Goal: Task Accomplishment & Management: Complete application form

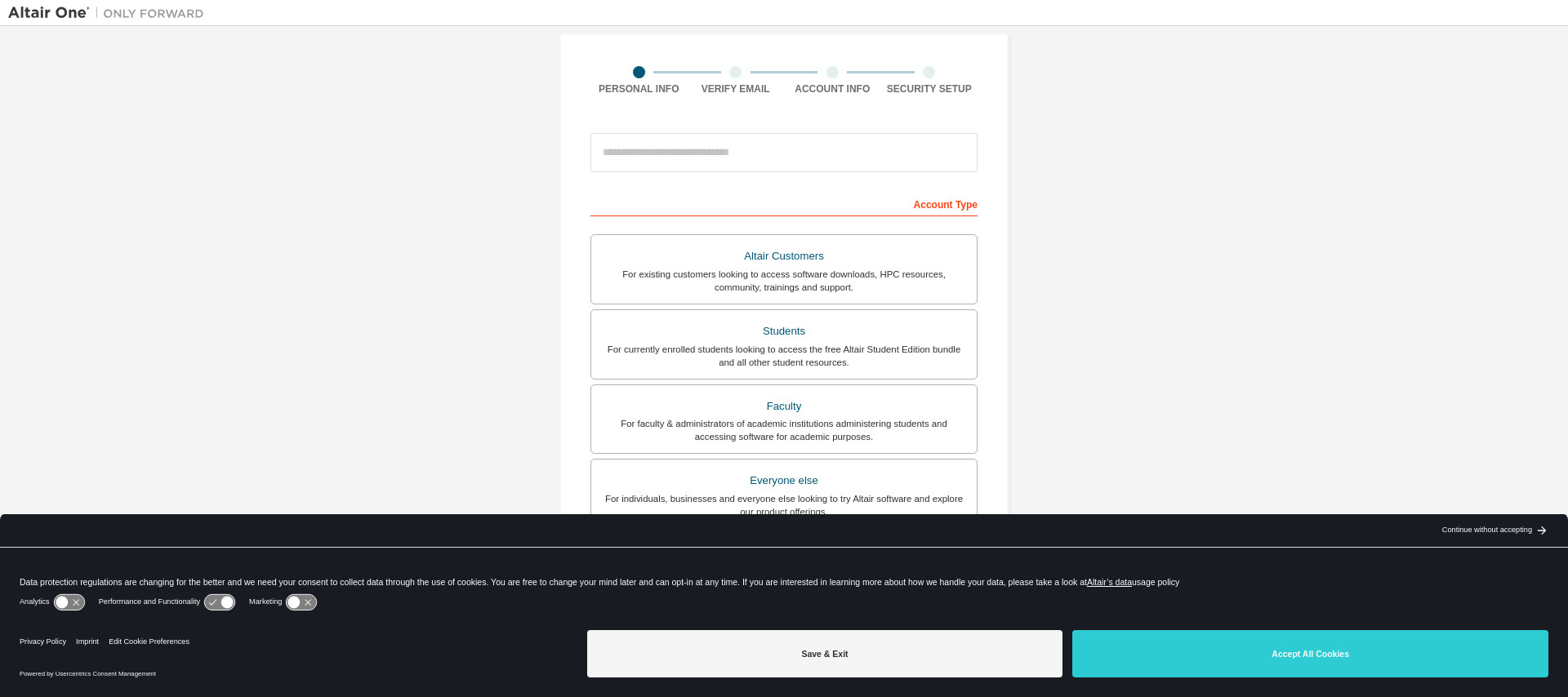
scroll to position [147, 0]
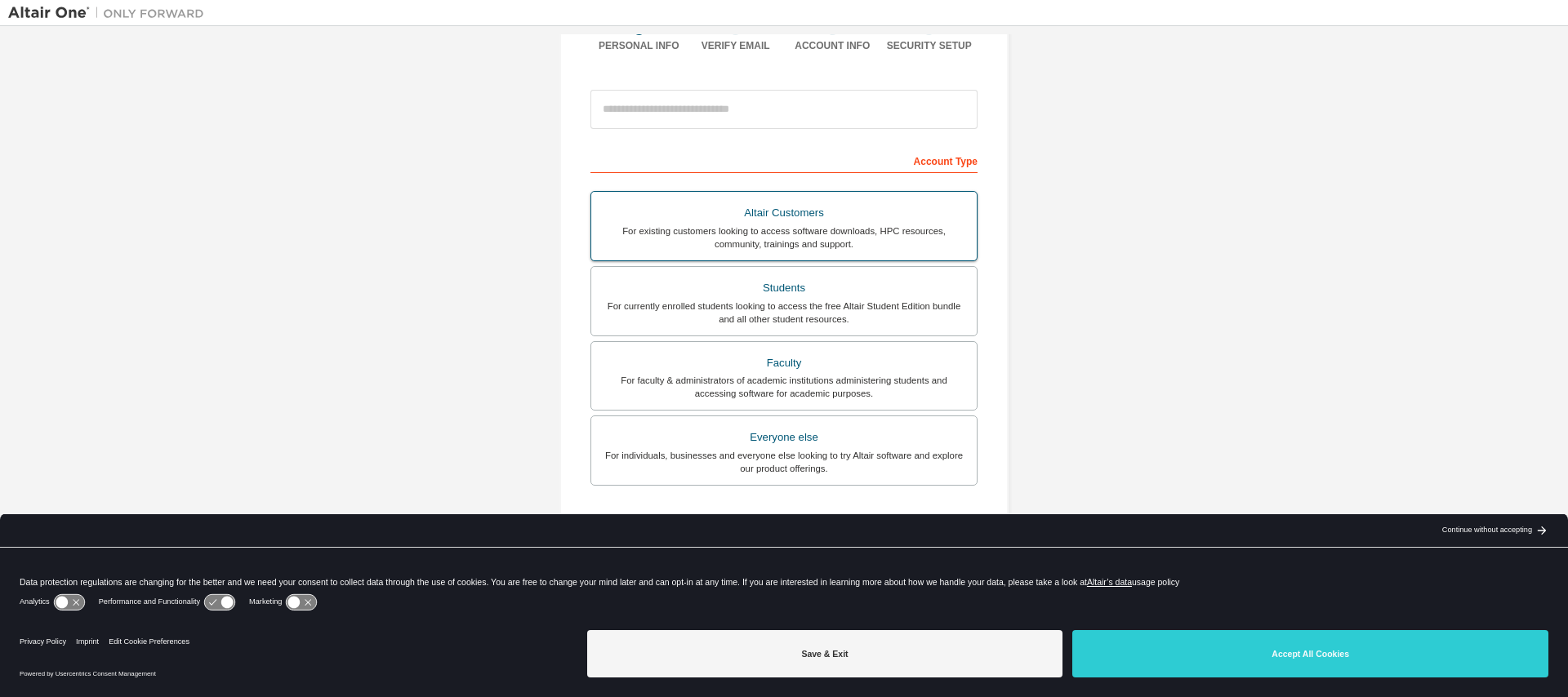
click at [846, 236] on div "For existing customers looking to access software downloads, HPC resources, com…" at bounding box center [784, 236] width 366 height 26
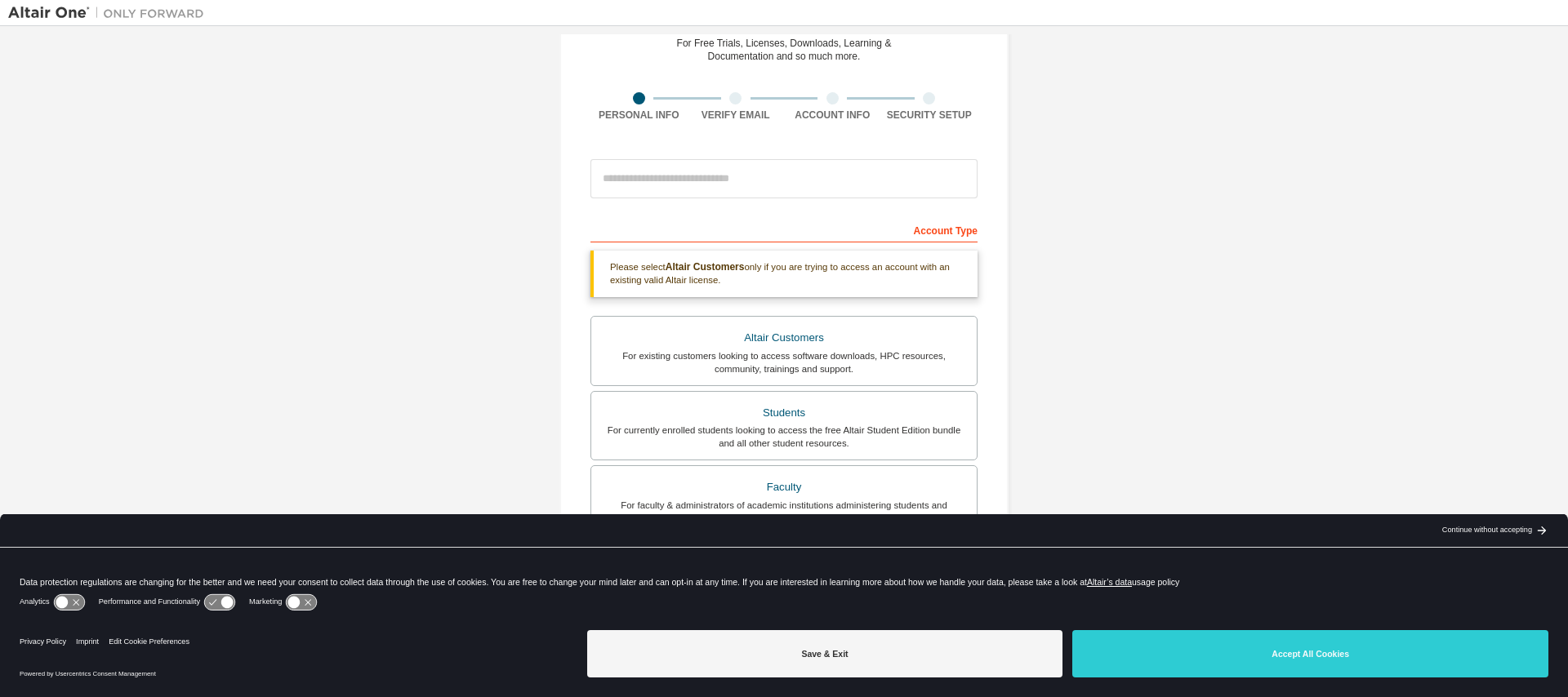
scroll to position [0, 0]
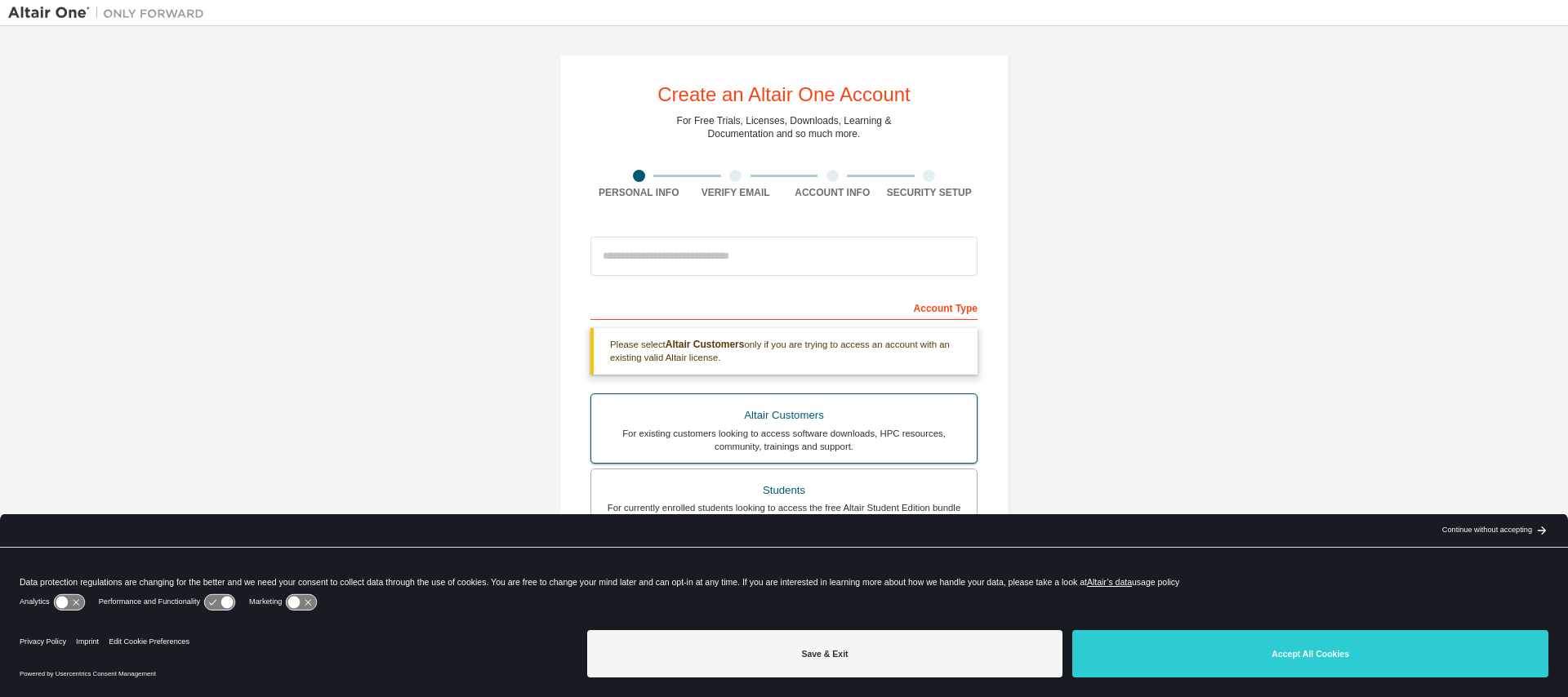
click at [851, 420] on div "Altair Customers" at bounding box center [784, 416] width 366 height 23
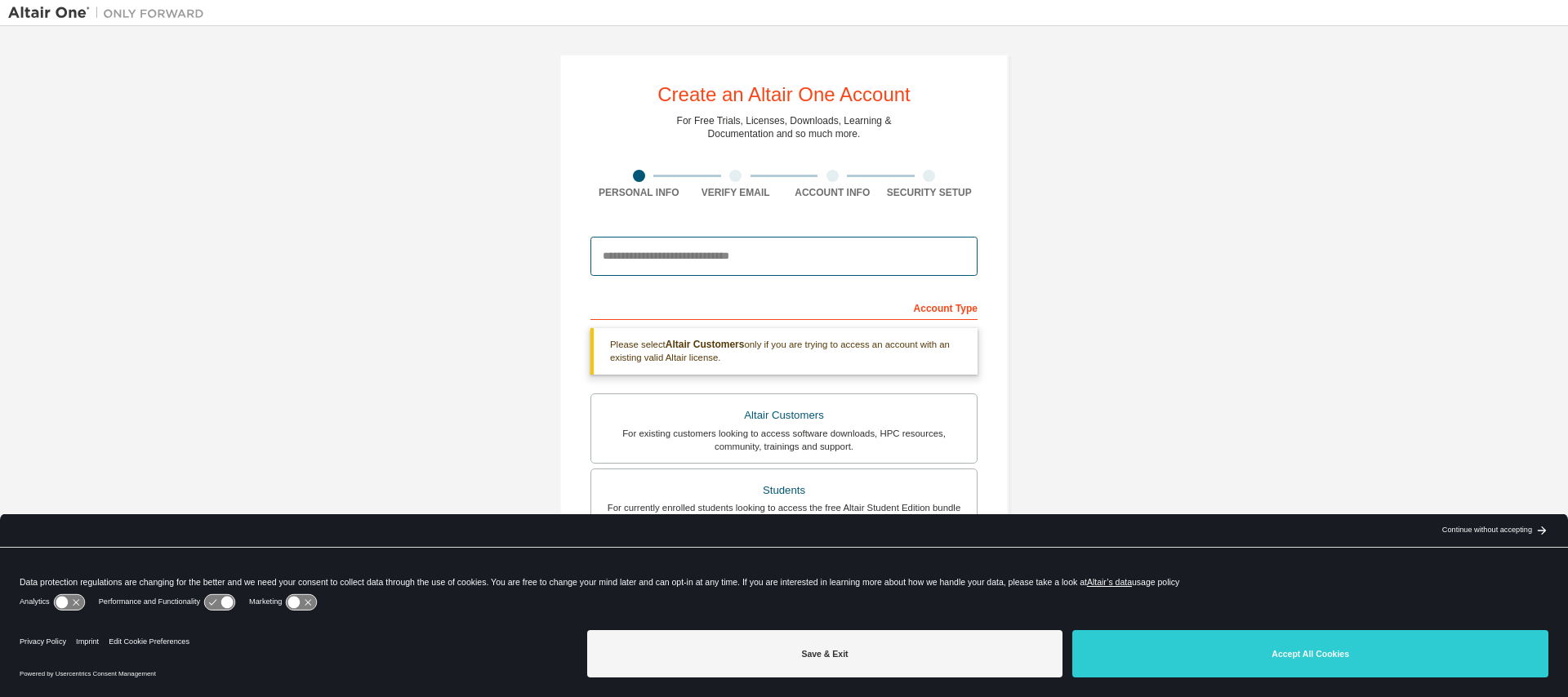
click at [807, 263] on input "email" at bounding box center [784, 256] width 387 height 39
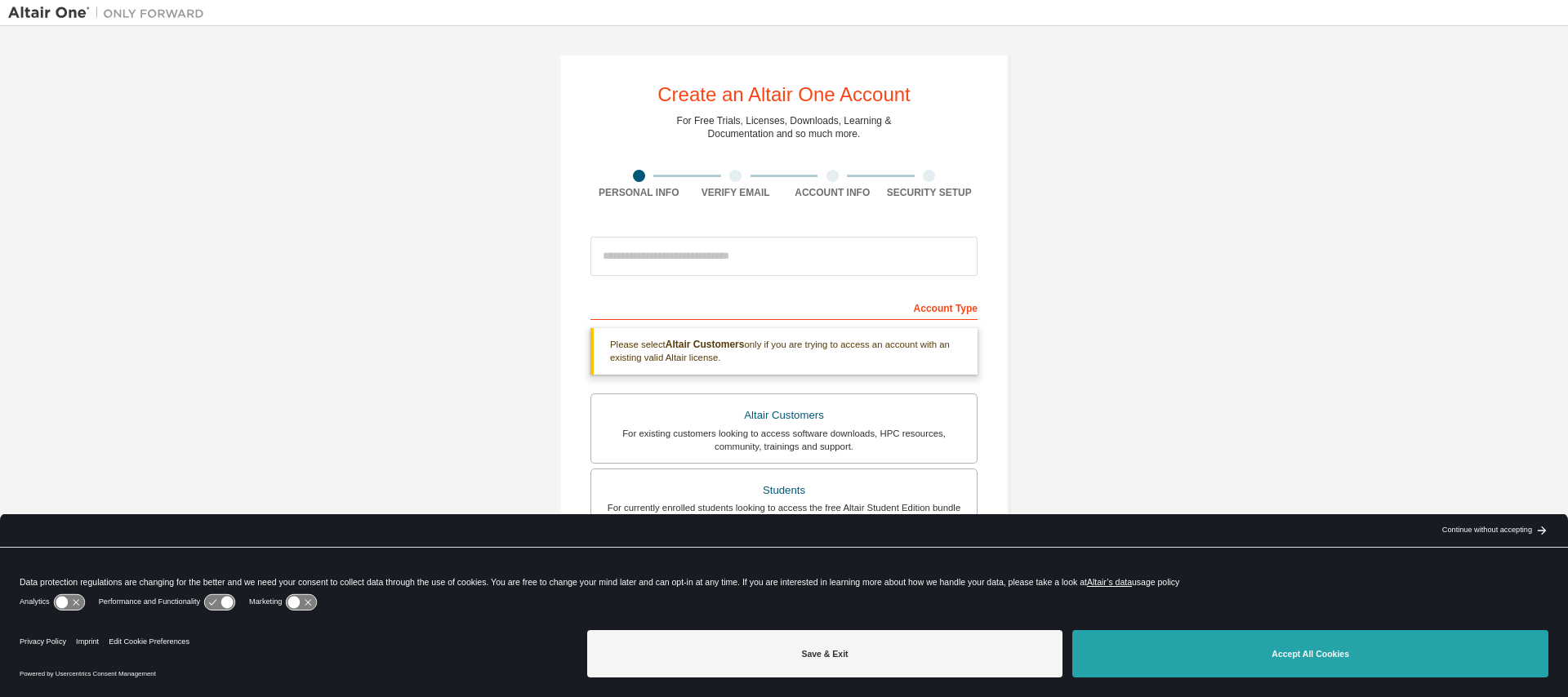
click at [1281, 667] on button "Accept All Cookies" at bounding box center [1310, 654] width 476 height 48
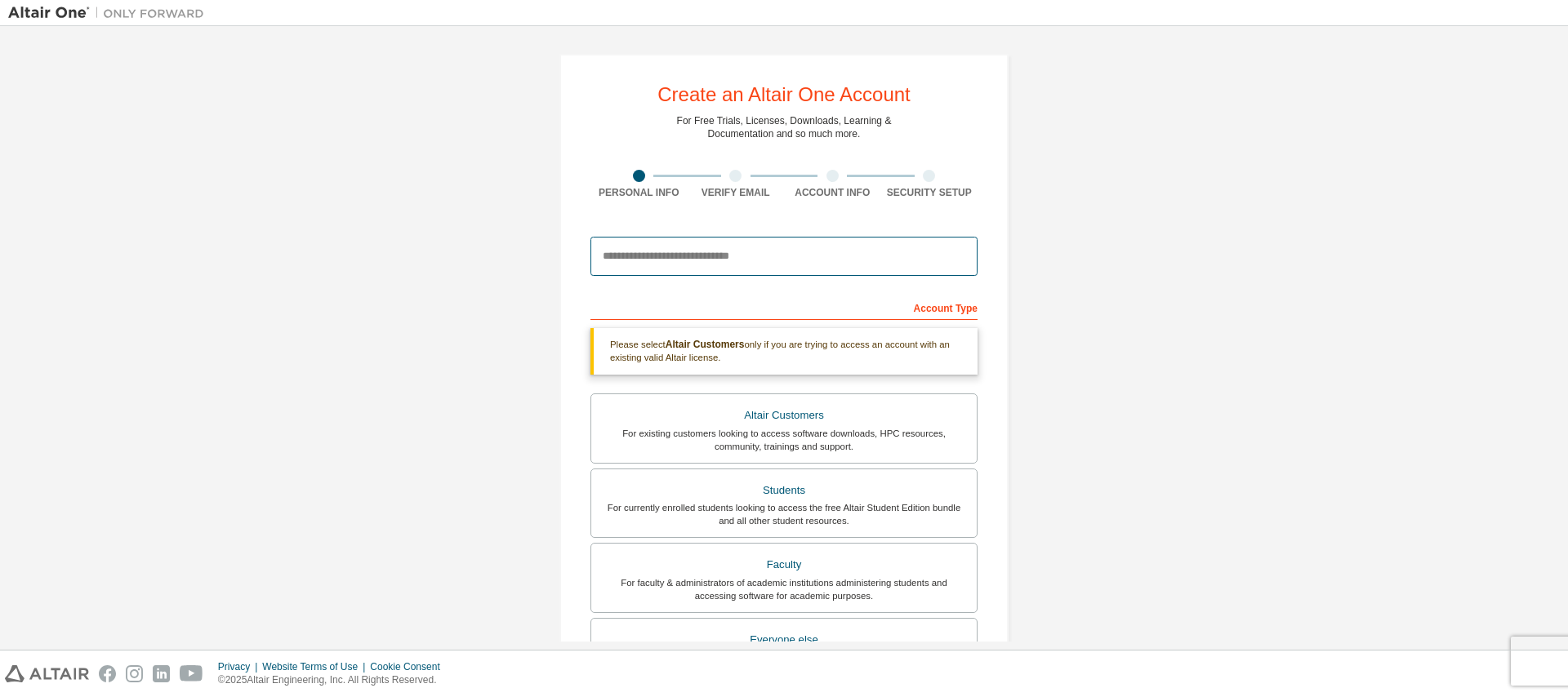
click at [654, 264] on input "email" at bounding box center [784, 256] width 387 height 39
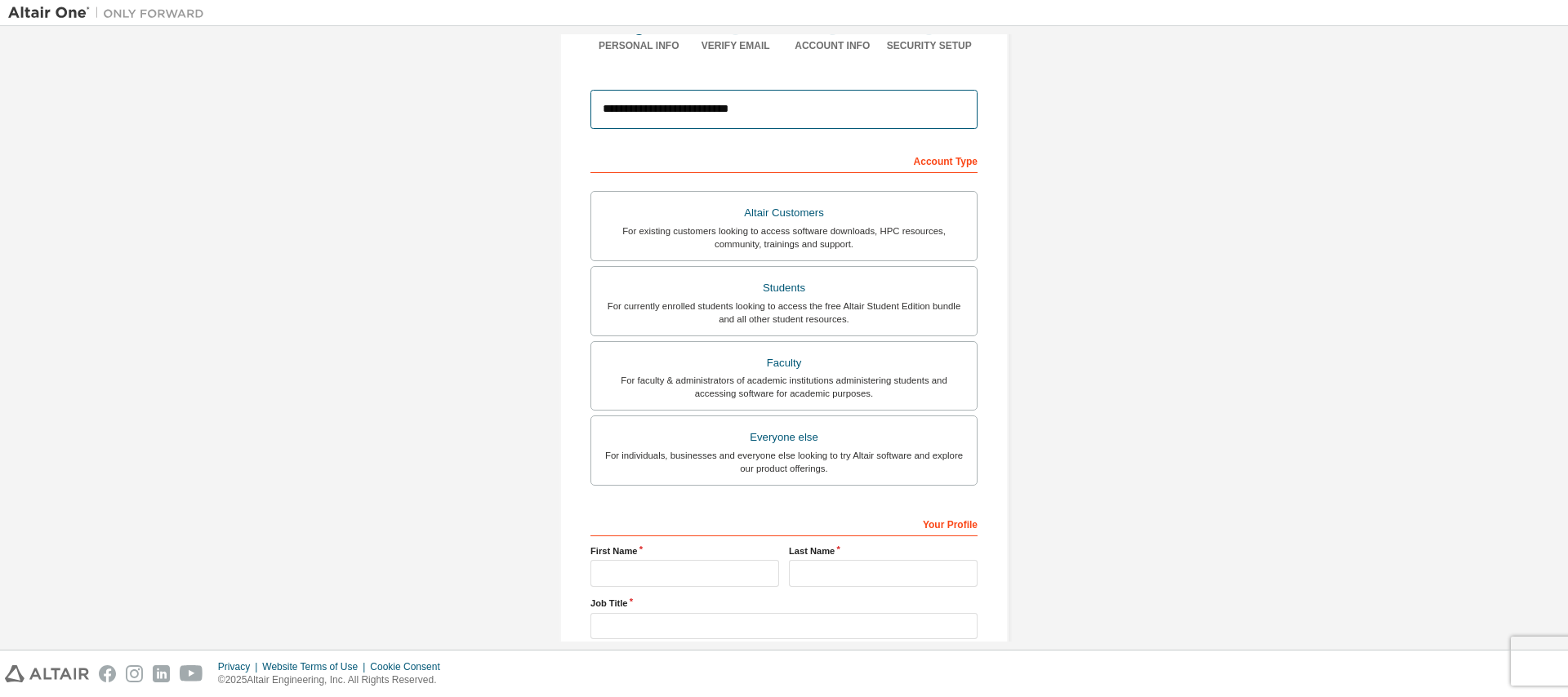
scroll to position [294, 0]
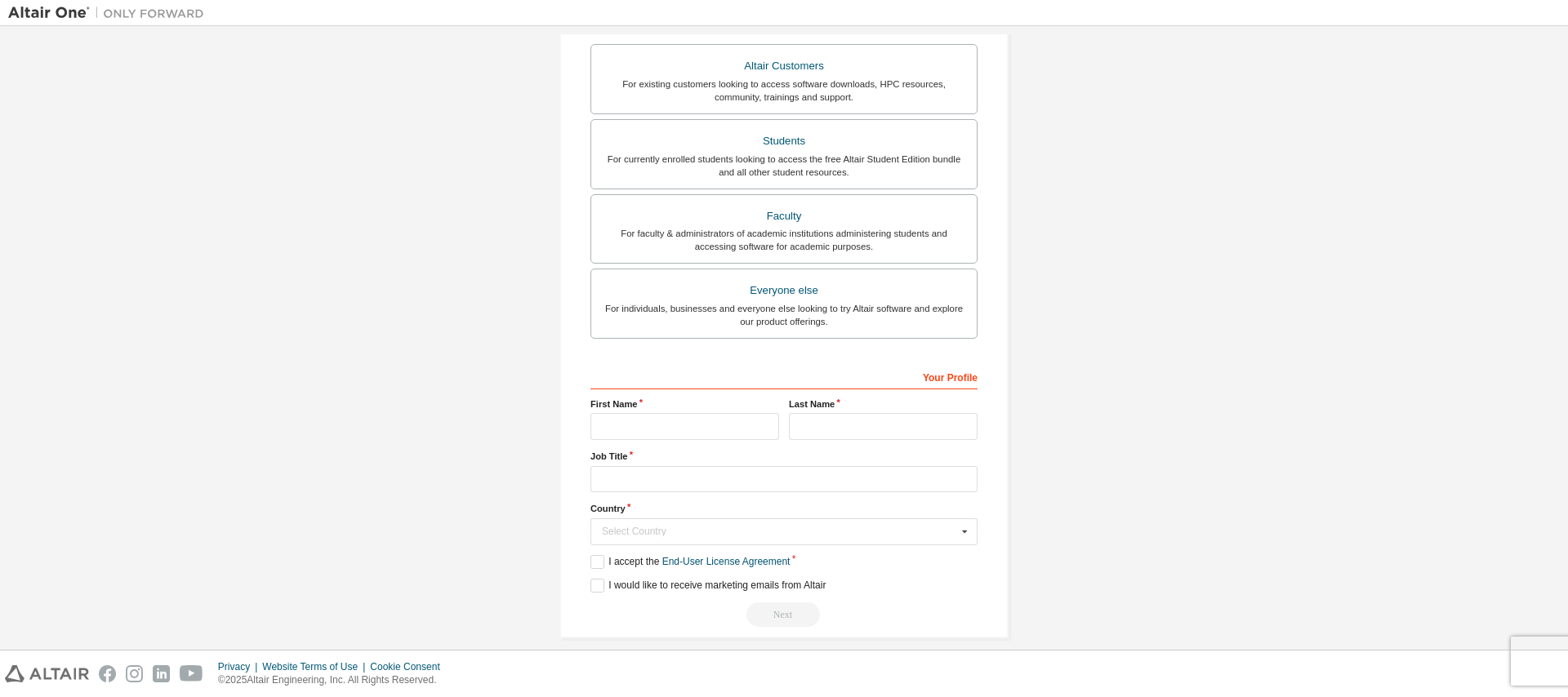
type input "**********"
click at [637, 435] on input "text" at bounding box center [685, 426] width 189 height 27
type input "******"
click at [675, 476] on input "text" at bounding box center [784, 480] width 387 height 27
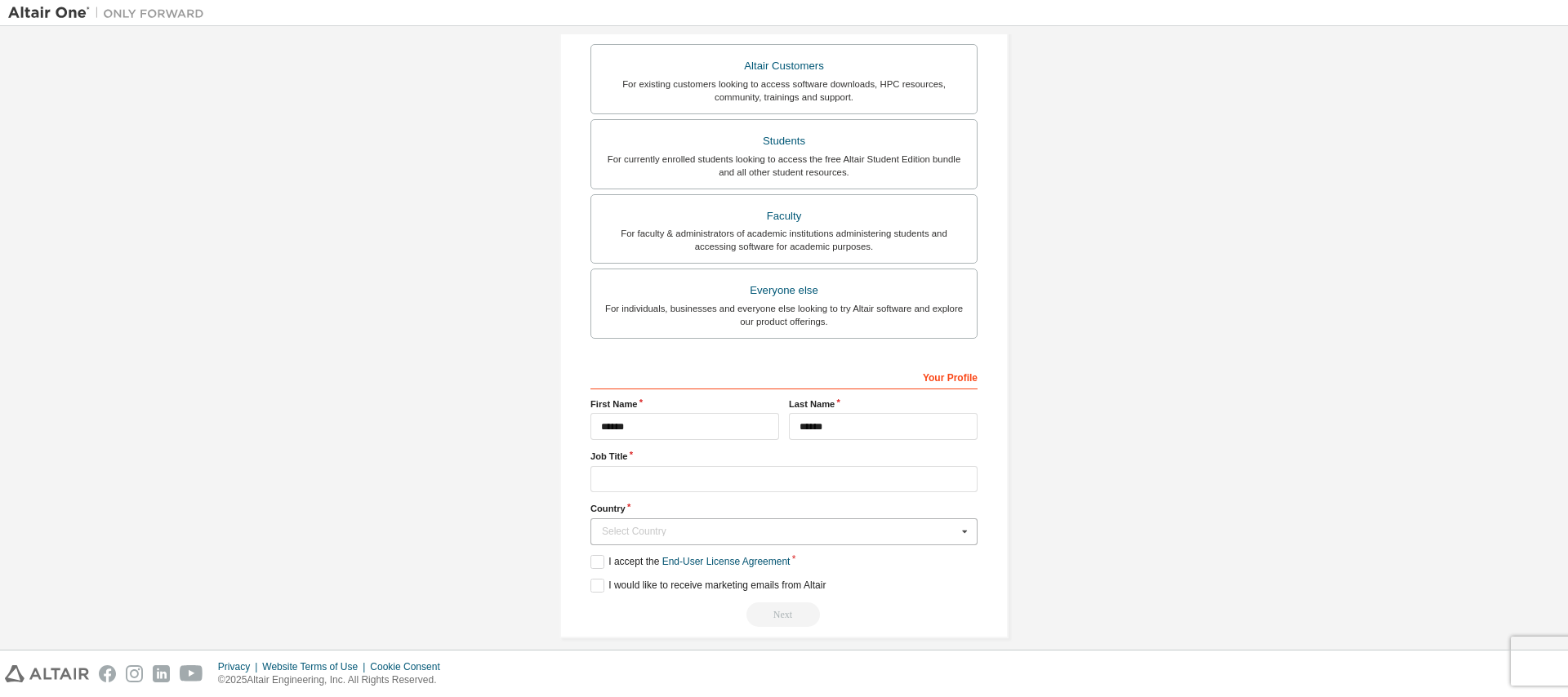
click at [652, 533] on div "Select Country" at bounding box center [779, 531] width 355 height 10
type input "**"
click at [672, 506] on span "[GEOGRAPHIC_DATA]" at bounding box center [784, 506] width 363 height 10
type input "***"
click at [632, 480] on input "text" at bounding box center [784, 480] width 387 height 27
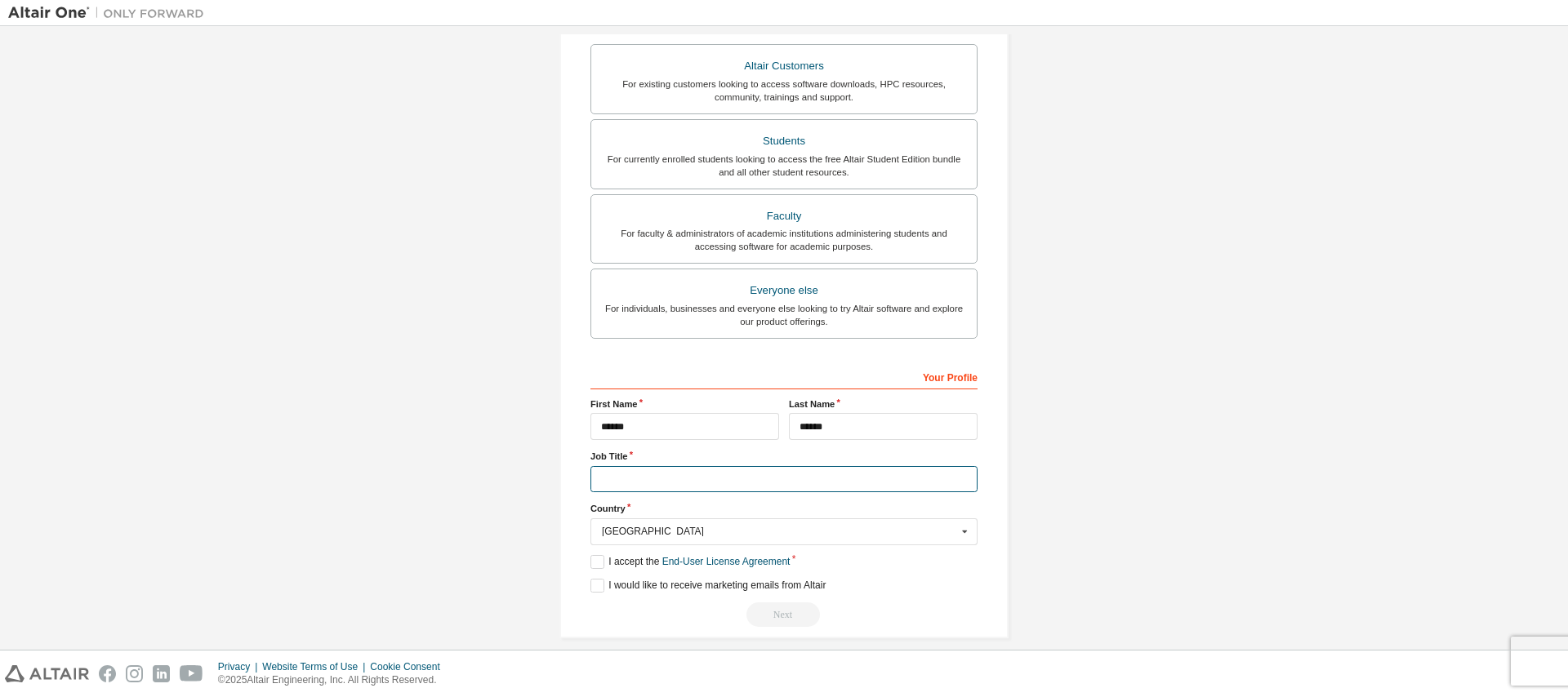
click at [628, 479] on input "text" at bounding box center [784, 480] width 387 height 27
click at [616, 480] on input "text" at bounding box center [784, 480] width 387 height 27
drag, startPoint x: 588, startPoint y: 457, endPoint x: 628, endPoint y: 460, distance: 40.1
click at [628, 460] on div "**********" at bounding box center [784, 198] width 449 height 878
copy label "Job Title"
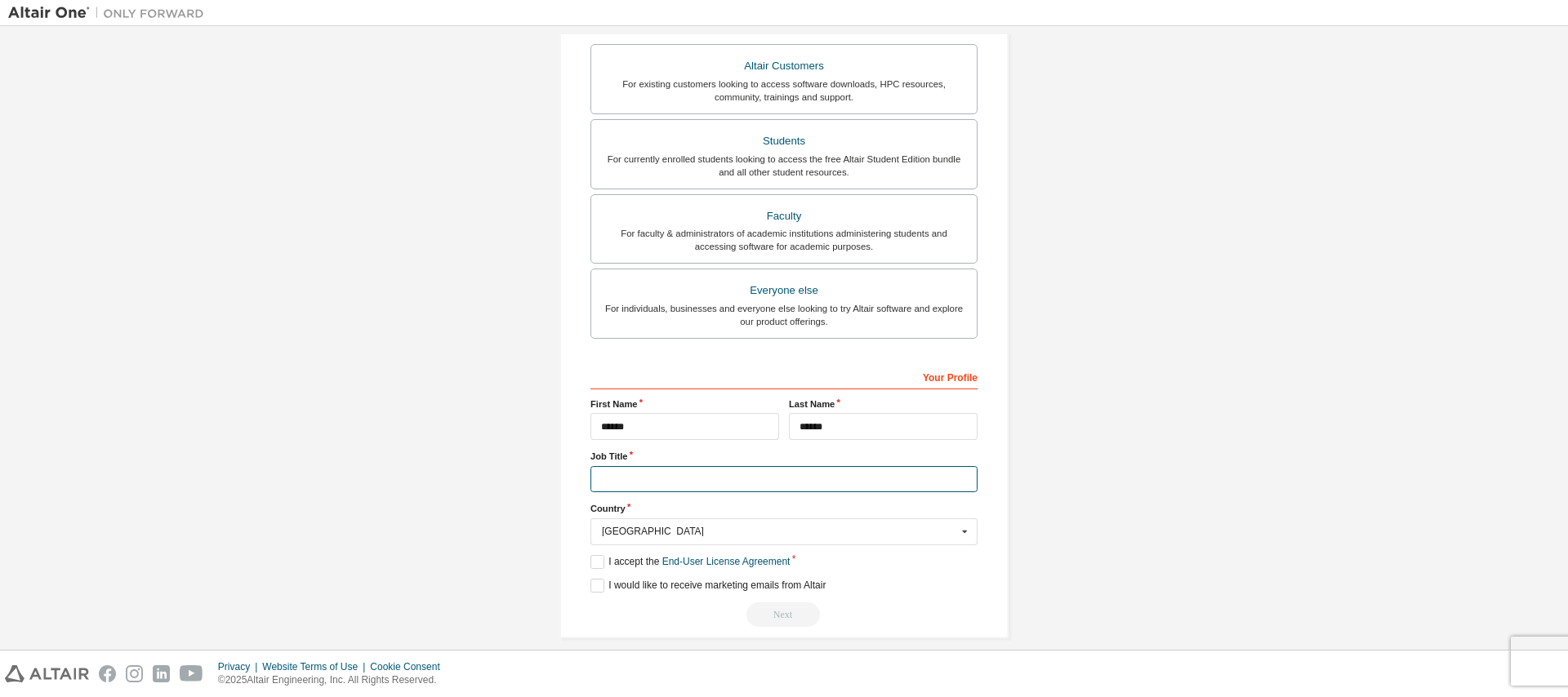
click at [629, 476] on input "text" at bounding box center [784, 480] width 387 height 27
type input "**********"
click at [595, 564] on label "I accept the End-User License Agreement" at bounding box center [690, 562] width 199 height 14
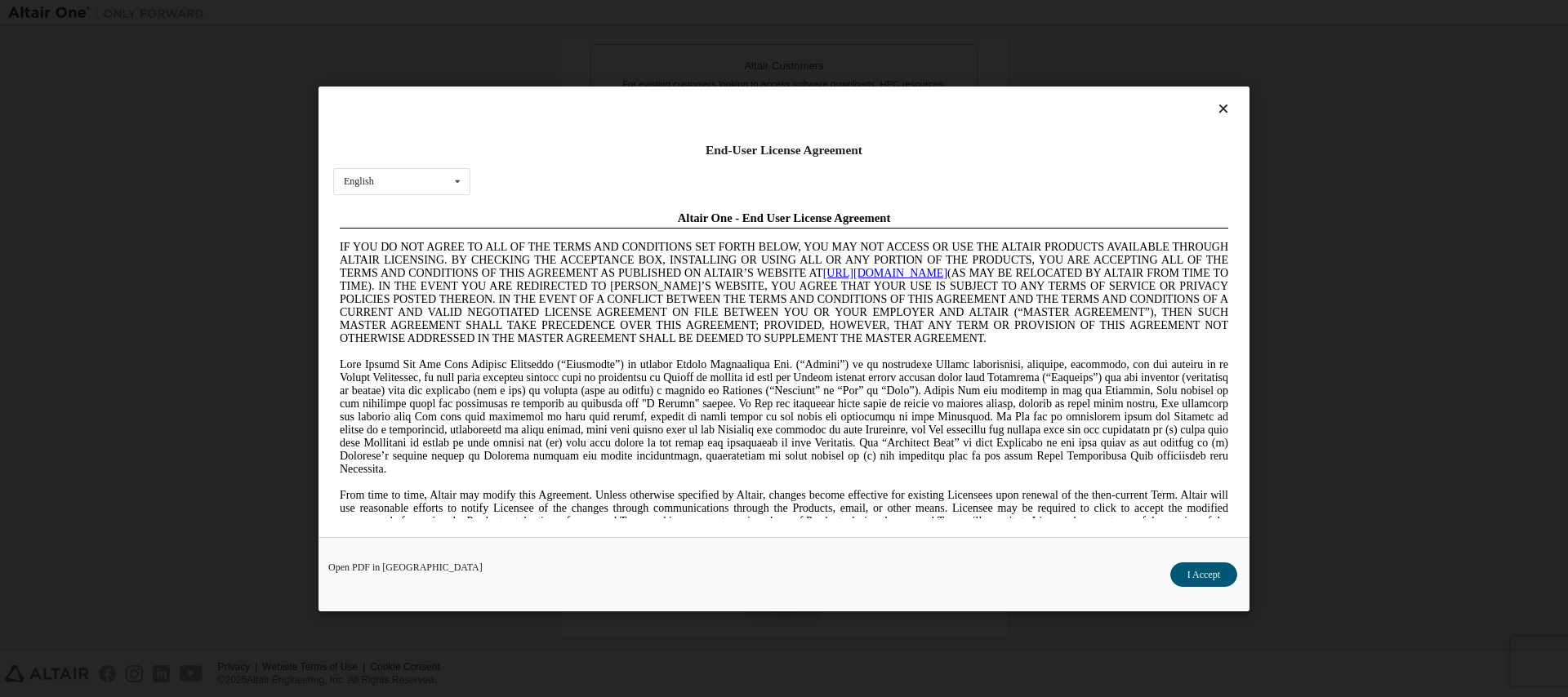
scroll to position [0, 0]
click at [1207, 572] on button "I Accept" at bounding box center [1204, 574] width 67 height 25
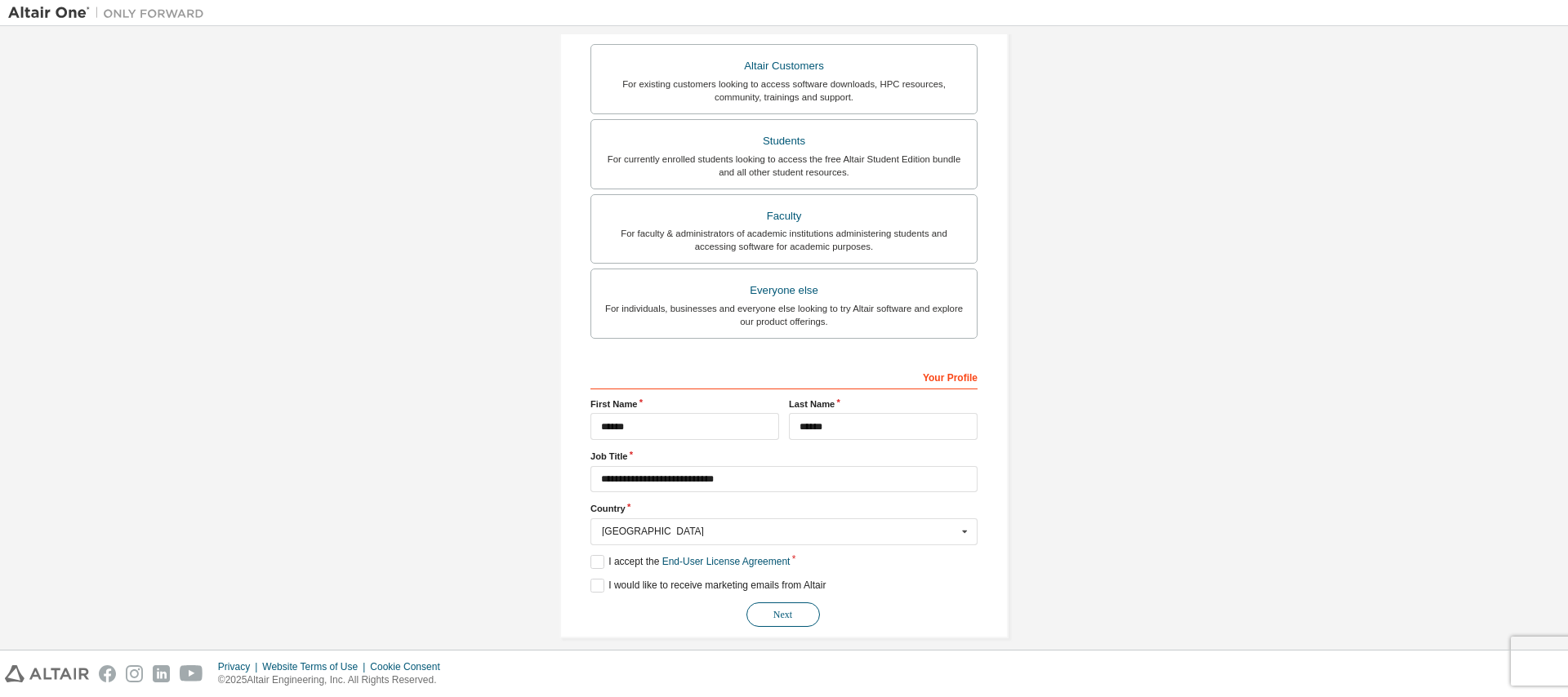
click at [781, 622] on button "Next" at bounding box center [783, 615] width 73 height 25
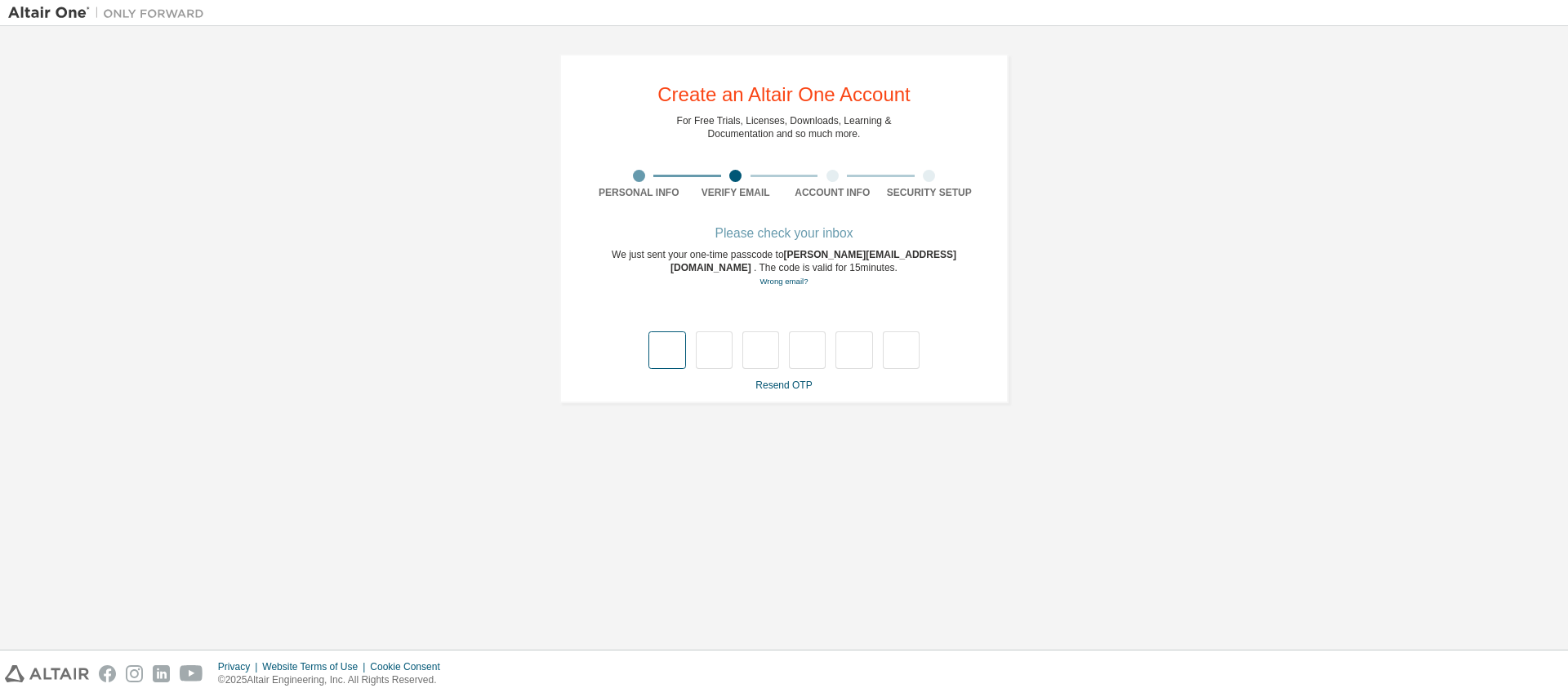
click at [674, 345] on input "text" at bounding box center [667, 350] width 37 height 37
type input "*"
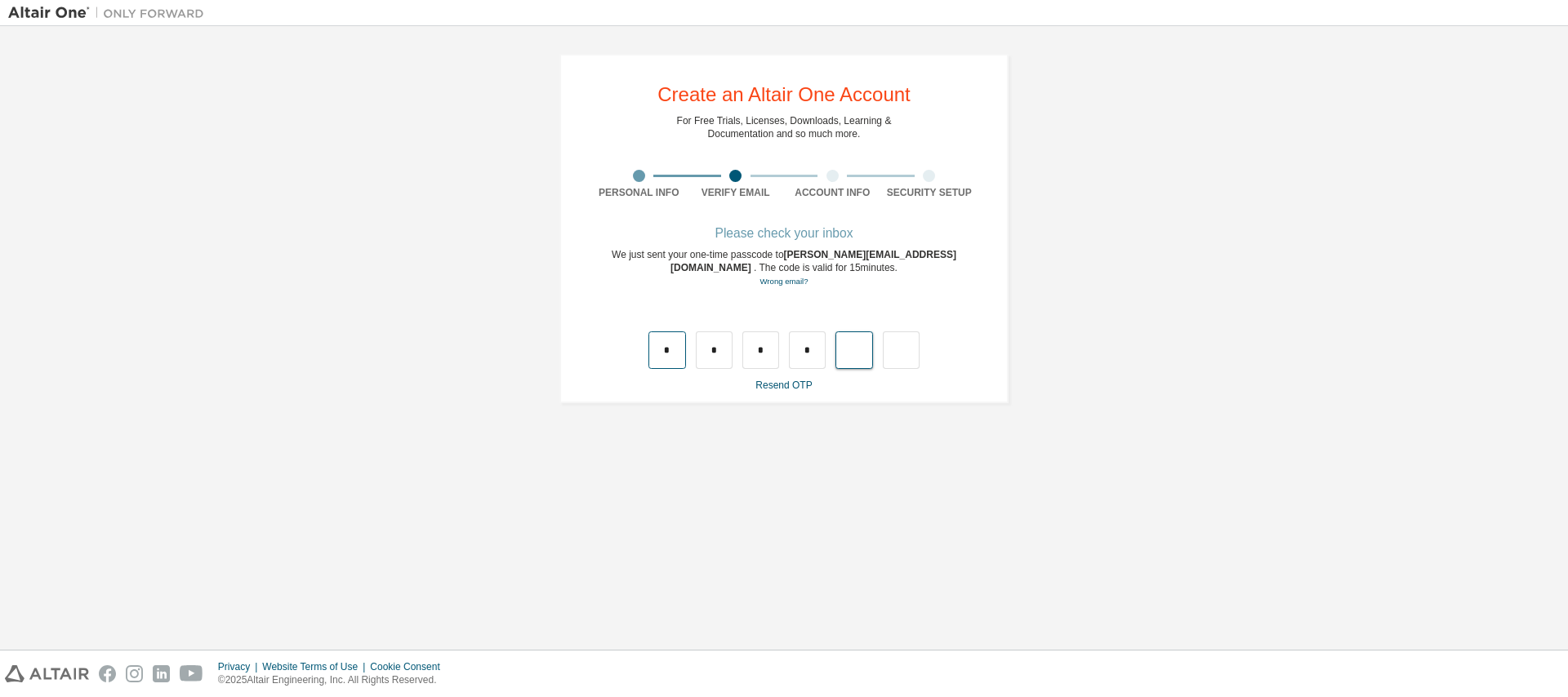
type input "*"
